Goal: Register for event/course

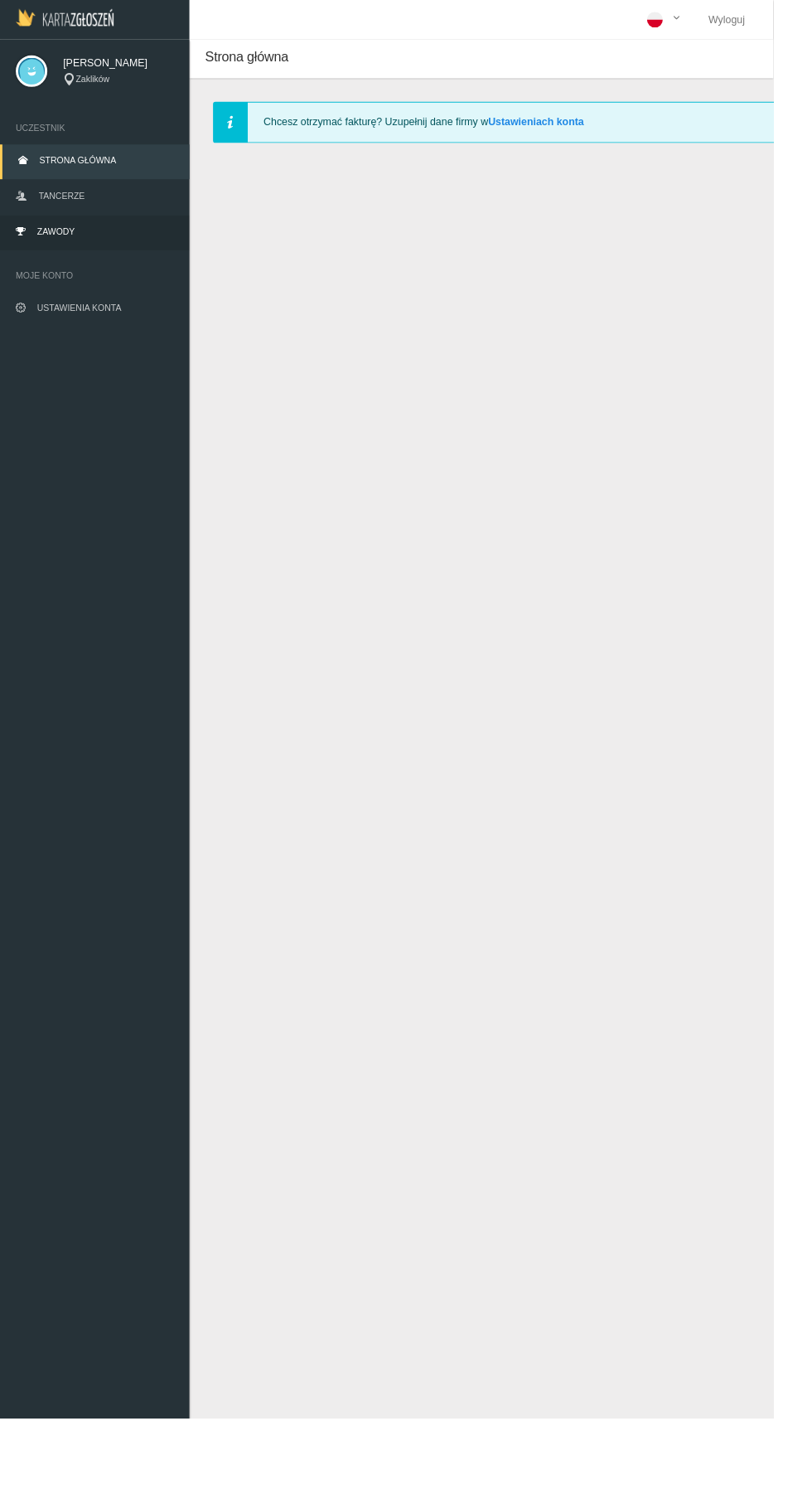
click at [72, 235] on link "Zawody" at bounding box center [99, 244] width 199 height 37
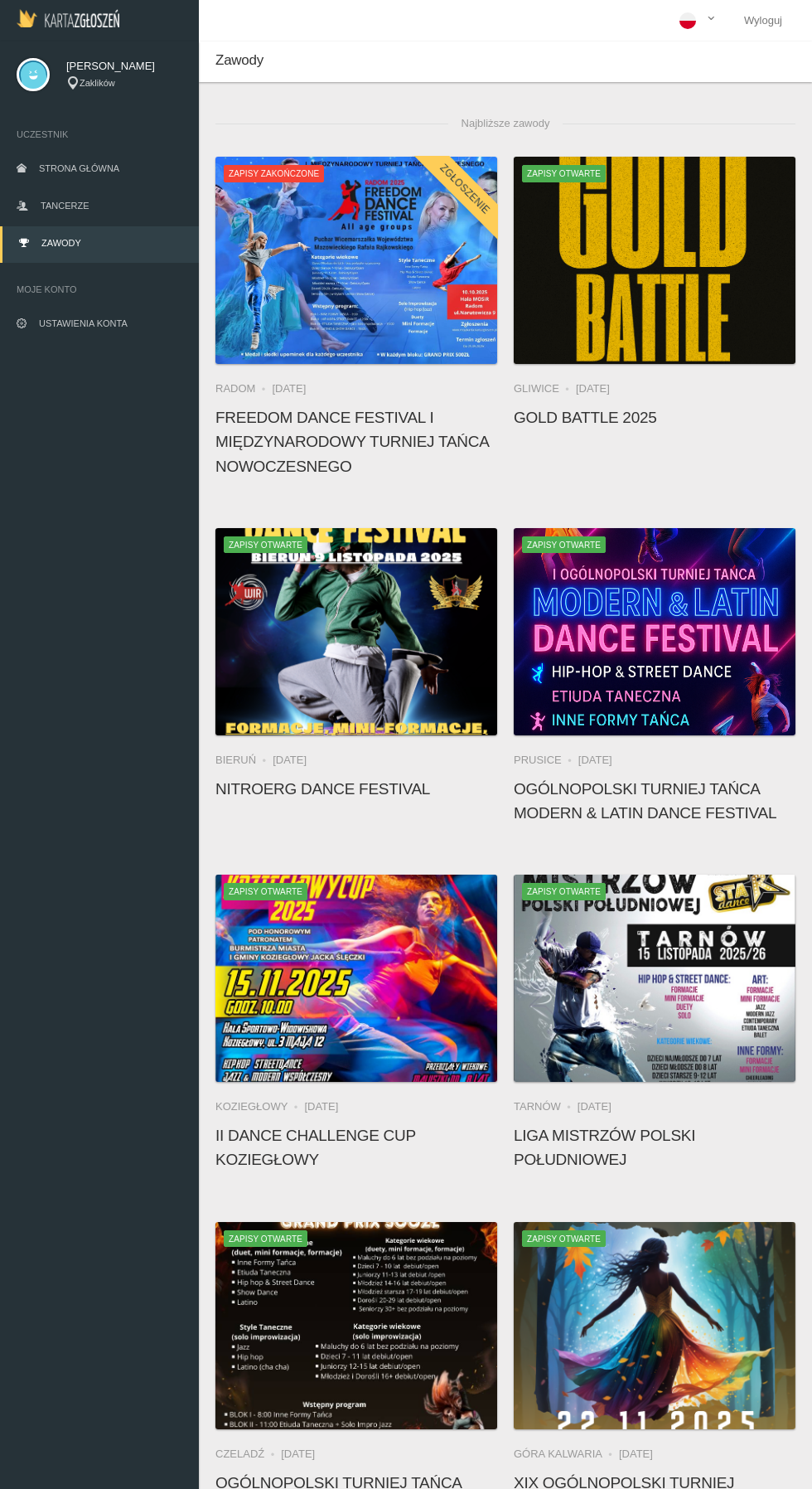
click at [366, 659] on div at bounding box center [356, 632] width 282 height 207
click at [356, 633] on icon at bounding box center [356, 633] width 14 height 14
click at [354, 794] on h4 "NitroErg Dance Festival" at bounding box center [356, 789] width 282 height 24
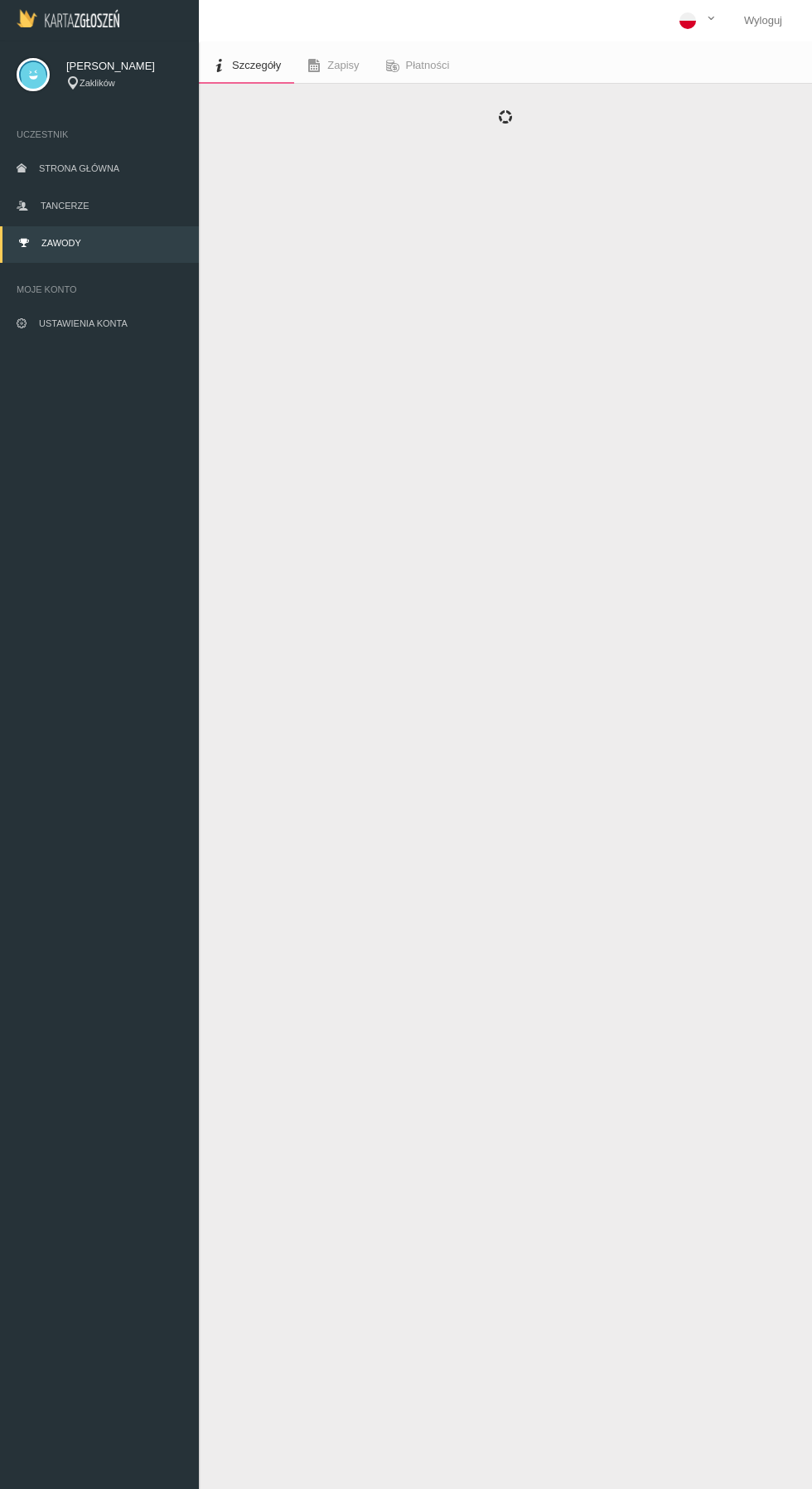
click at [412, 648] on div "Szczegóły Zapisy Płatności" at bounding box center [505, 786] width 613 height 1489
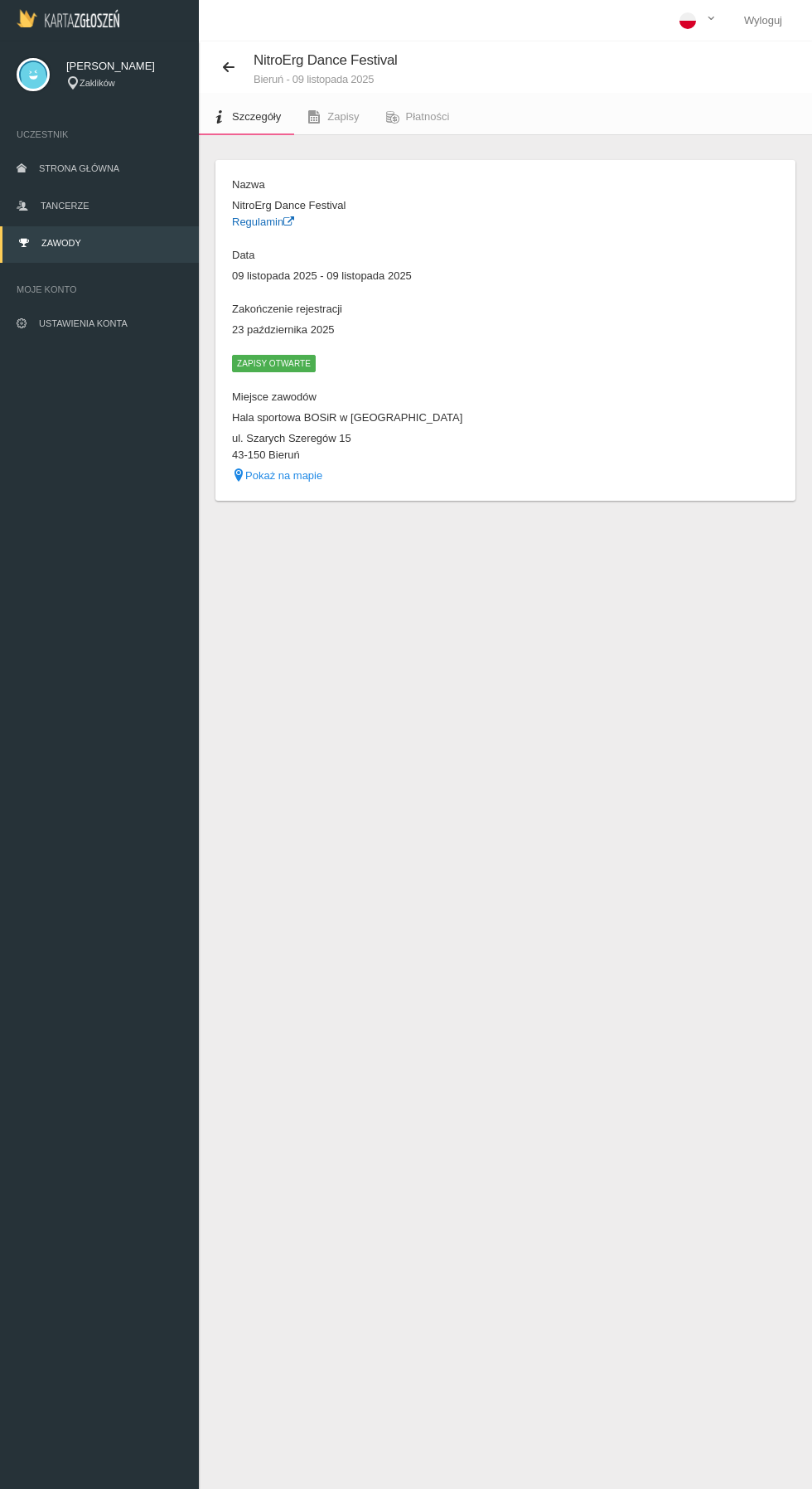
click at [273, 222] on link "Regulamin" at bounding box center [262, 222] width 62 height 13
